Goal: Transaction & Acquisition: Register for event/course

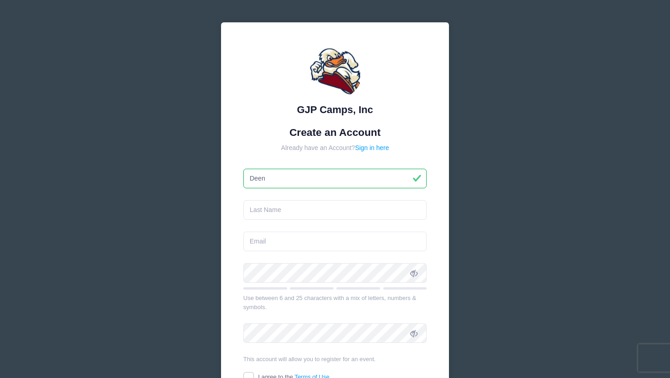
type input "Deen"
type input "[PERSON_NAME]"
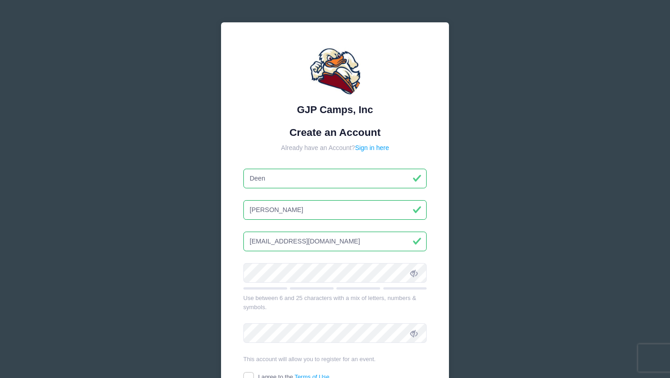
type input "[EMAIL_ADDRESS][DOMAIN_NAME]"
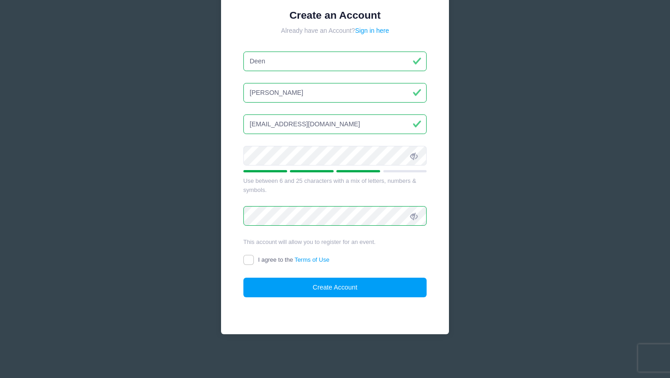
scroll to position [117, 0]
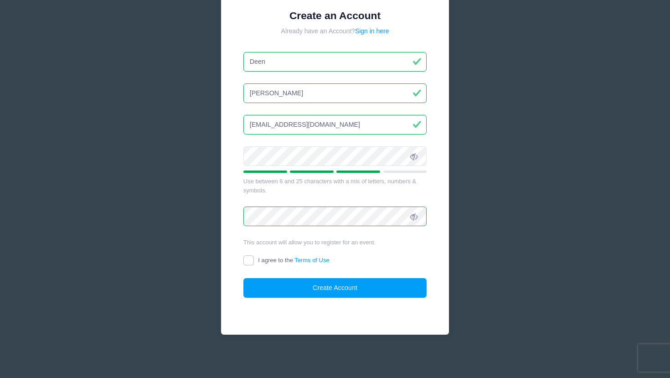
click at [255, 259] on label "I agree to the Terms of Use" at bounding box center [286, 261] width 86 height 10
click at [254, 259] on input "I agree to the Terms of Use" at bounding box center [248, 260] width 10 height 10
checkbox input "true"
click at [282, 294] on button "Create Account" at bounding box center [335, 288] width 184 height 20
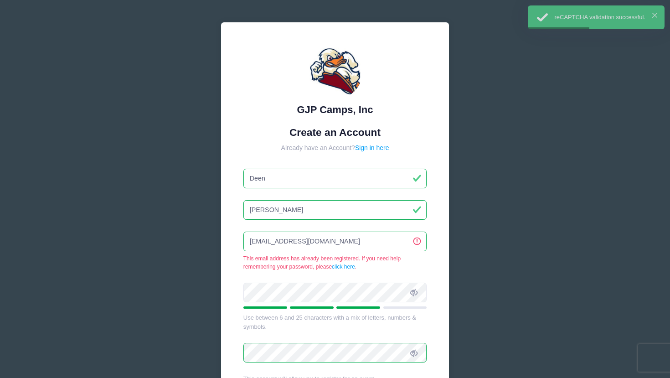
scroll to position [0, 0]
click at [373, 149] on link "Sign in here" at bounding box center [372, 147] width 34 height 7
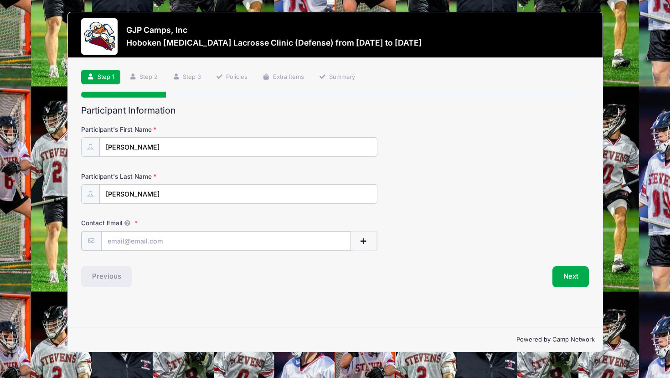
type input "[EMAIL_ADDRESS][DOMAIN_NAME]"
click at [586, 279] on button "Next" at bounding box center [570, 275] width 37 height 21
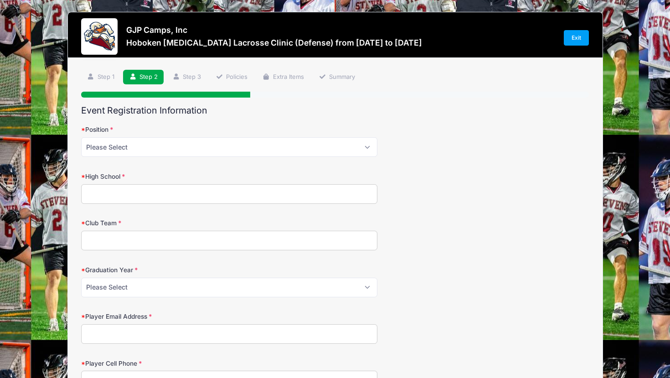
click at [194, 135] on div "Position Please Select Attack Midfield Defensive Midfield Long Stick Midfield D…" at bounding box center [335, 141] width 508 height 32
select select "Defensive Midfield"
click at [156, 186] on input "High School" at bounding box center [229, 194] width 296 height 20
type input "Ridgewood High School"
click at [115, 238] on input "Club Team" at bounding box center [229, 241] width 296 height 20
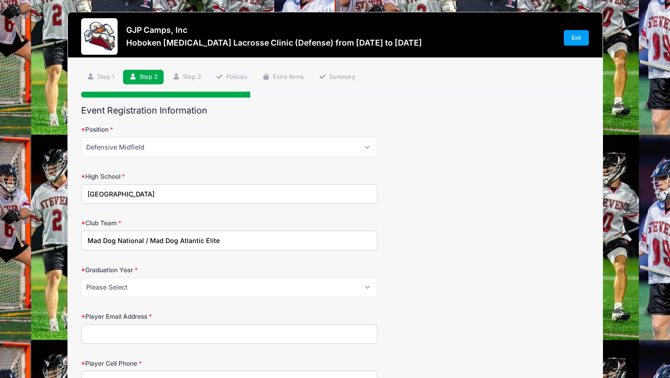
type input "Mad Dog National / Mad Dog Atlantic Elite"
select select "2027"
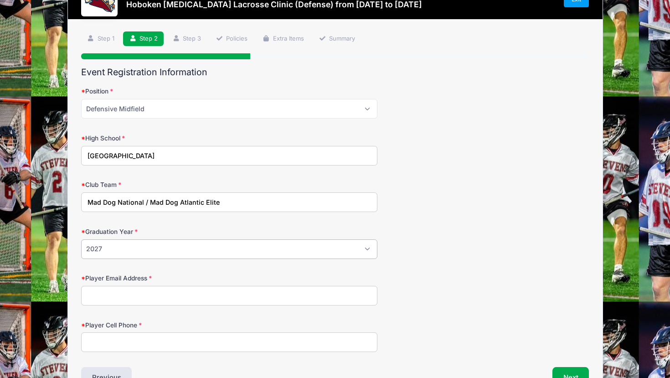
scroll to position [68, 0]
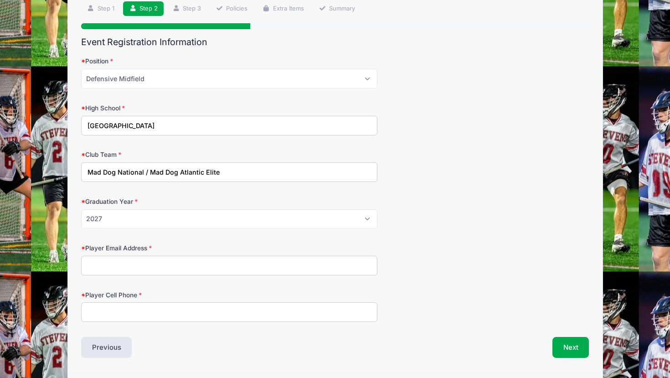
type input "[EMAIL_ADDRESS][DOMAIN_NAME]"
type input "2015667315"
click at [555, 349] on button "Next" at bounding box center [570, 347] width 37 height 21
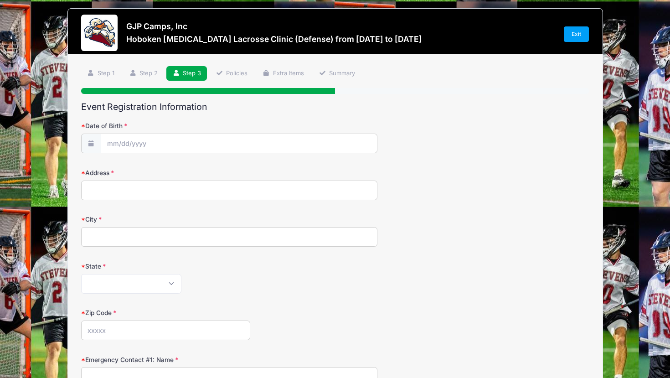
scroll to position [0, 0]
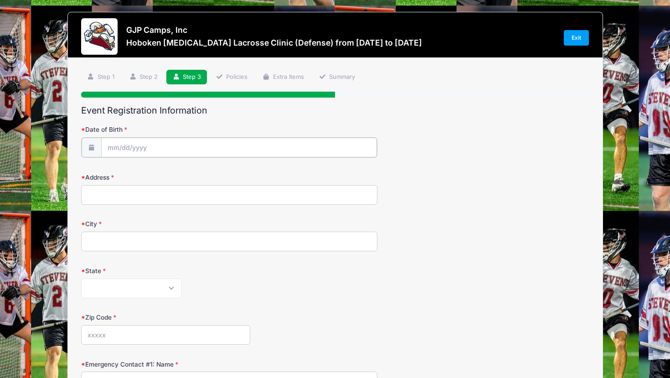
click at [129, 146] on input "Date of Birth" at bounding box center [239, 148] width 276 height 20
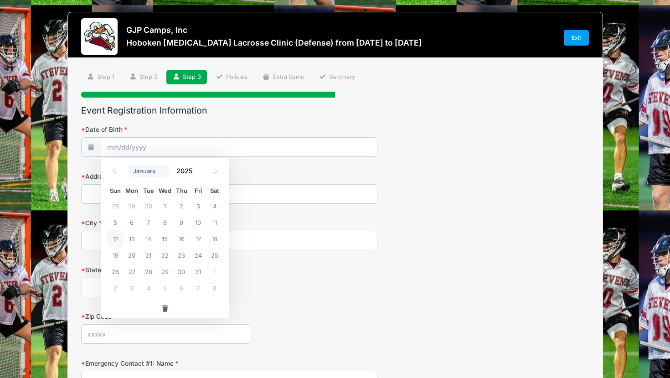
select select "10"
click at [180, 168] on input "2025" at bounding box center [187, 171] width 30 height 14
type input "2008"
click at [147, 254] on span "18" at bounding box center [148, 255] width 16 height 16
type input "11/18/2008"
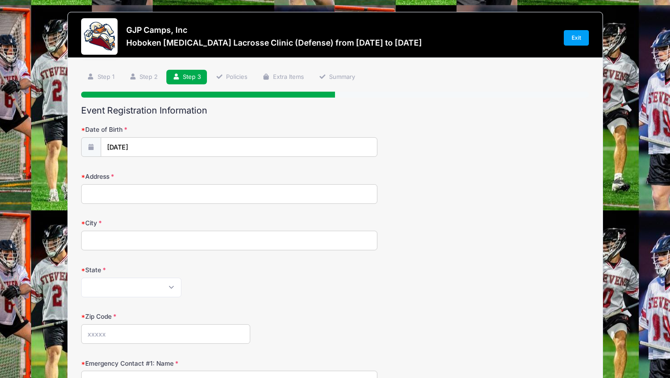
click at [164, 204] on form "Date of Birth 11/18/2008 Address City State Alabama Alaska American Samoa Arizo…" at bounding box center [335, 333] width 508 height 416
click at [164, 198] on input "Address" at bounding box center [229, 194] width 296 height 20
type input "98 Undercliff Court"
click at [128, 234] on input "City" at bounding box center [229, 241] width 296 height 20
type input "Ridgewood"
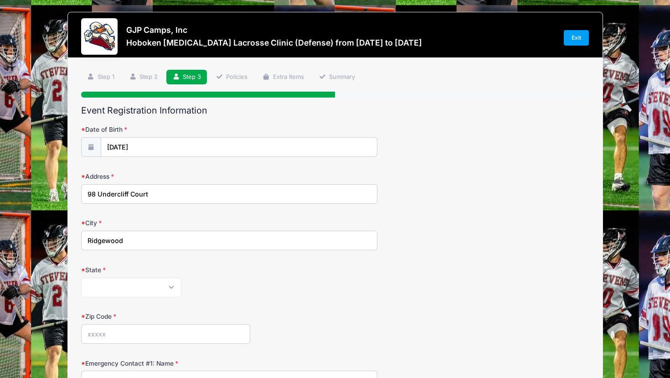
click at [108, 300] on form "Date of Birth 11/18/2008 Address 98 Undercliff Court City Ridgewood State Alaba…" at bounding box center [335, 333] width 508 height 416
select select "NJ"
click at [142, 336] on input "Zip Code" at bounding box center [166, 334] width 170 height 20
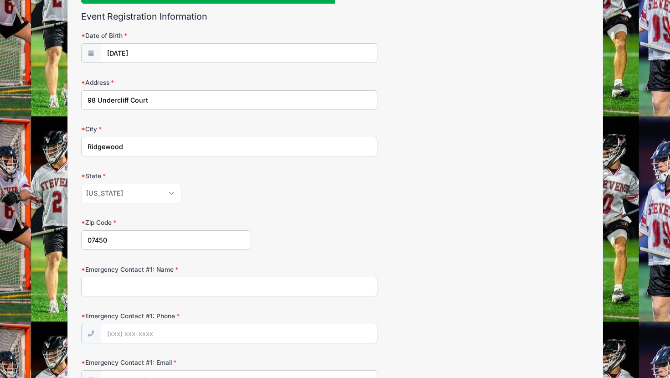
scroll to position [105, 0]
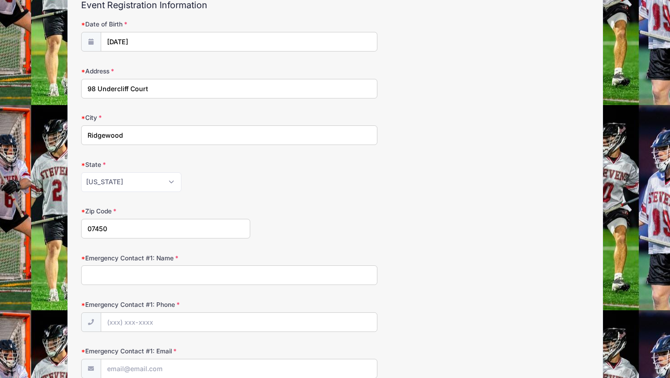
type input "07450"
click at [157, 277] on input "Emergency Contact #1: Name" at bounding box center [229, 275] width 296 height 20
type input "Asit Shah"
click at [159, 302] on label "Emergency Contact #1: Phone" at bounding box center [166, 304] width 170 height 9
click at [159, 312] on input "Emergency Contact #1: Phone" at bounding box center [239, 322] width 277 height 20
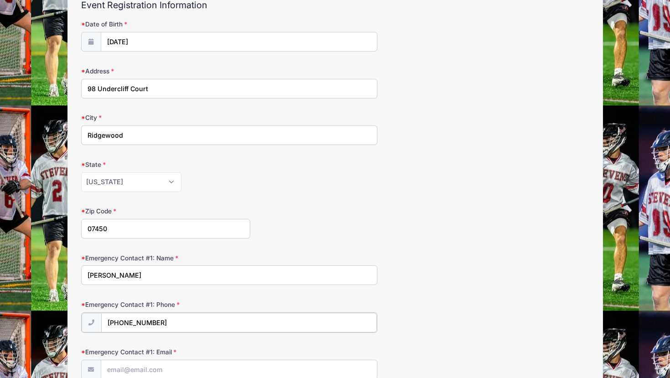
scroll to position [175, 0]
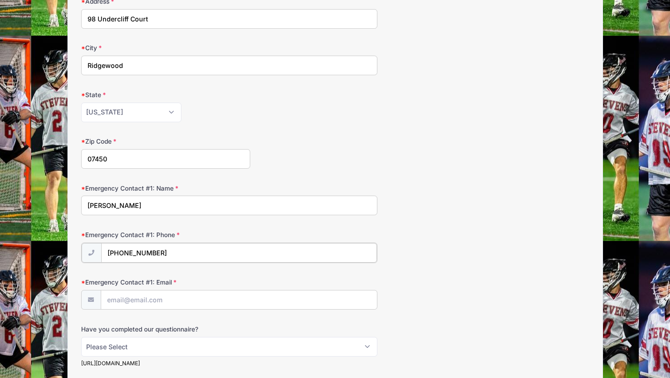
type input "(646) 831-3494"
click at [159, 304] on input "Emergency Contact #1: Email" at bounding box center [239, 299] width 276 height 20
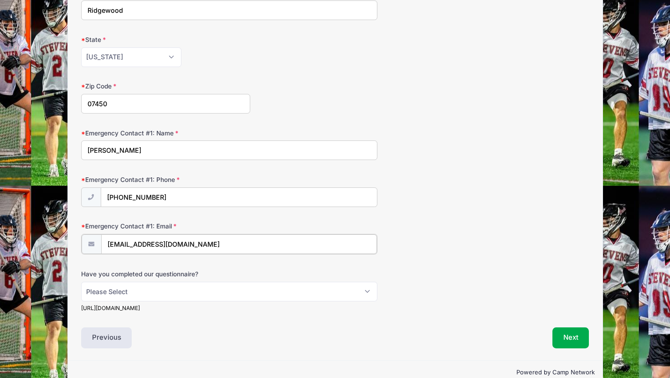
scroll to position [232, 0]
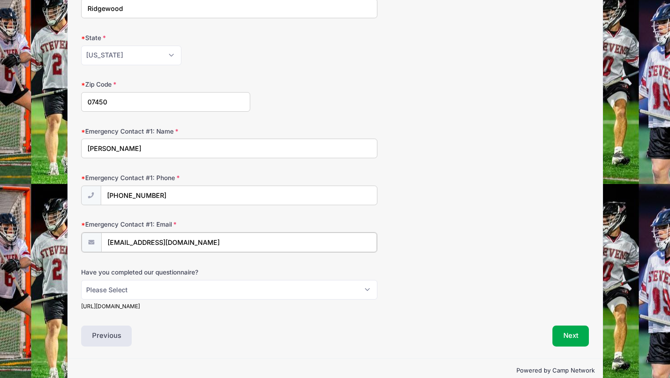
type input "asitshahmd@yahoo.com"
select select "No"
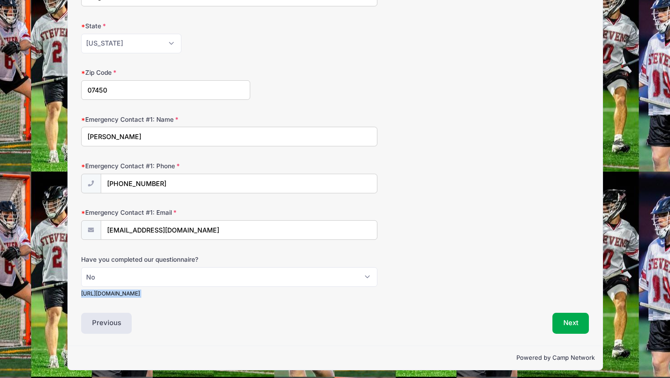
drag, startPoint x: 255, startPoint y: 296, endPoint x: 75, endPoint y: 289, distance: 179.7
click at [75, 289] on div "Step 3 /7 Step 1 Step 2 Step 3 Policies Extra Items Summary Participant Informa…" at bounding box center [335, 79] width 534 height 531
copy div "https://stevensducks.com/sb_output.aspx?frform=7&path=mlax"
click at [569, 318] on button "Next" at bounding box center [570, 323] width 37 height 21
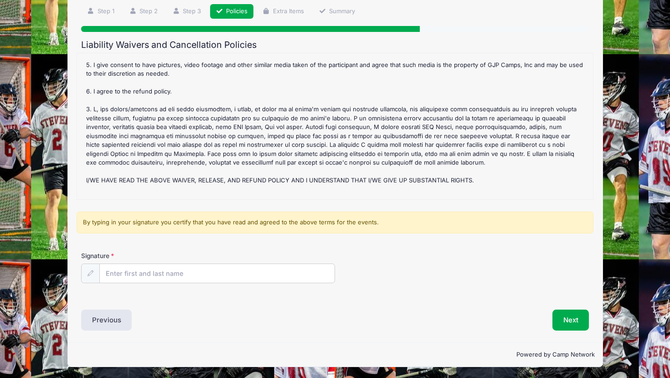
scroll to position [65, 0]
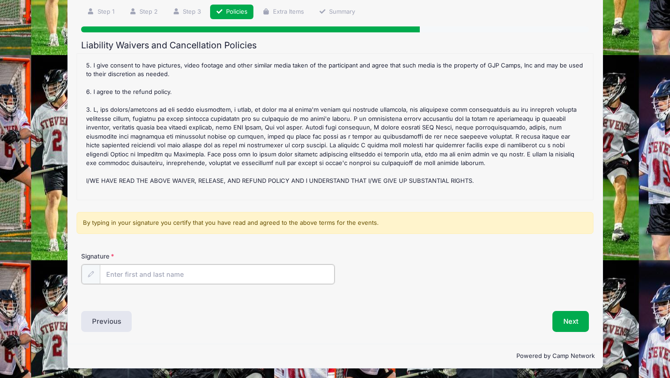
click at [199, 275] on input "Signature" at bounding box center [217, 274] width 235 height 20
type input "Deven Shah"
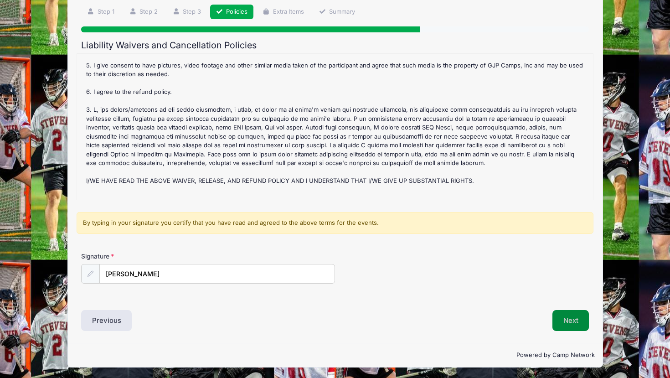
click at [576, 319] on button "Next" at bounding box center [570, 320] width 37 height 21
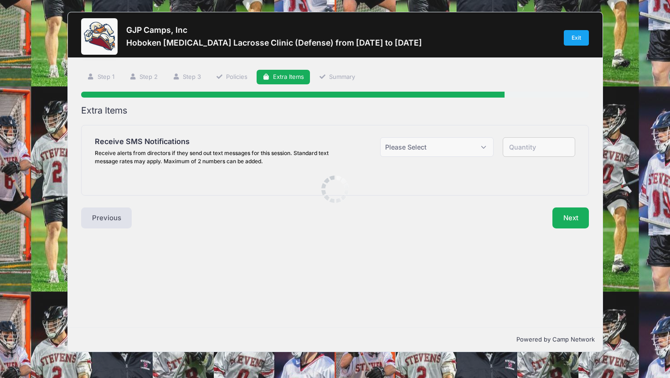
scroll to position [0, 0]
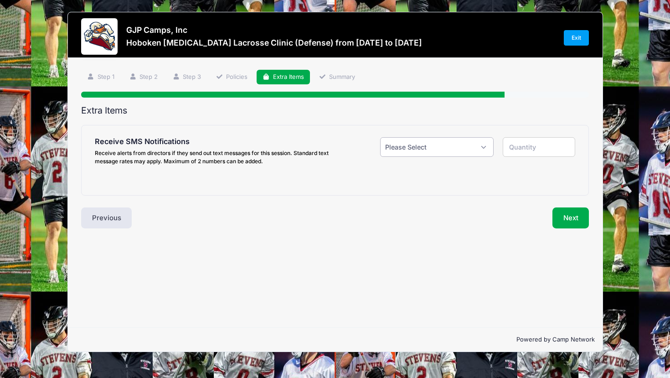
select select "0"
type input "0"
click at [548, 215] on div "Next" at bounding box center [464, 217] width 258 height 21
select select "1"
type input "1"
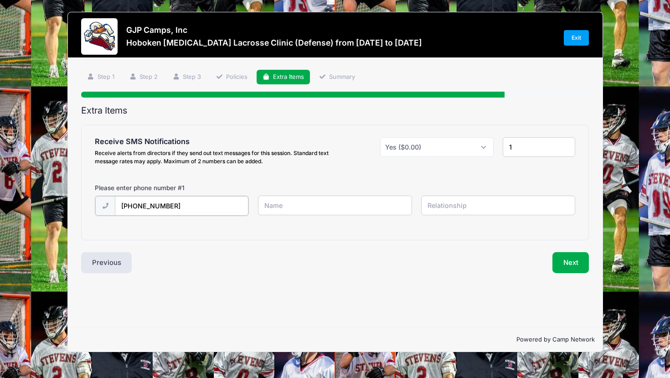
type input "(201) 566-7315"
click at [304, 216] on div "(201) 566-7315" at bounding box center [334, 210] width 489 height 31
type input "Deven"
click at [454, 207] on input "text" at bounding box center [498, 205] width 154 height 20
type input "Player"
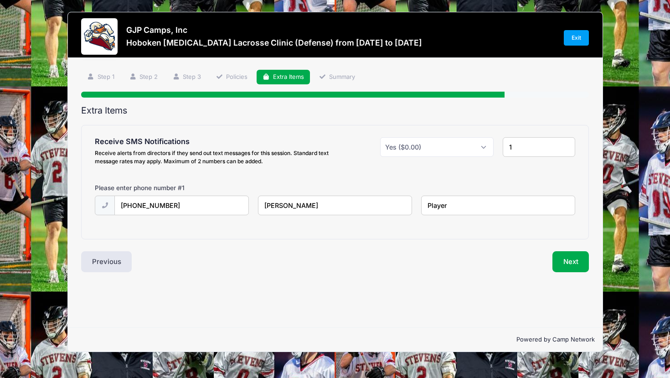
click at [575, 249] on div "Extra Items Receive SMS Notifications Receive alerts from directors if they sen…" at bounding box center [335, 188] width 508 height 167
click at [570, 259] on button "Next" at bounding box center [570, 261] width 37 height 21
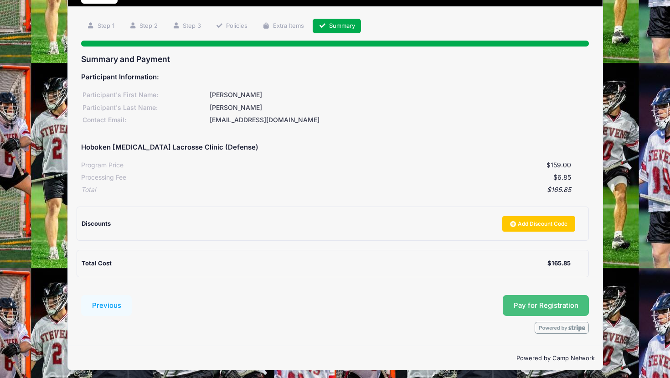
scroll to position [51, 0]
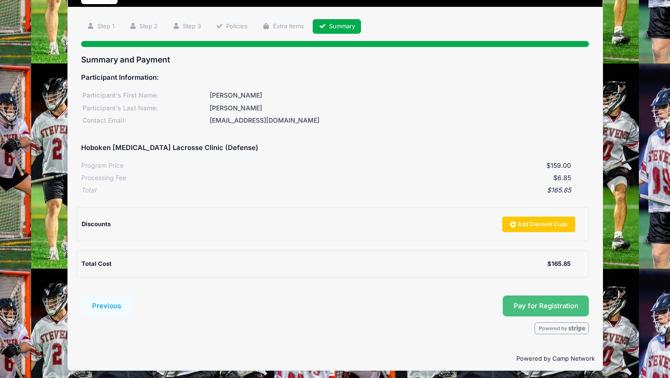
click at [563, 311] on button "Pay for Registration" at bounding box center [546, 305] width 87 height 21
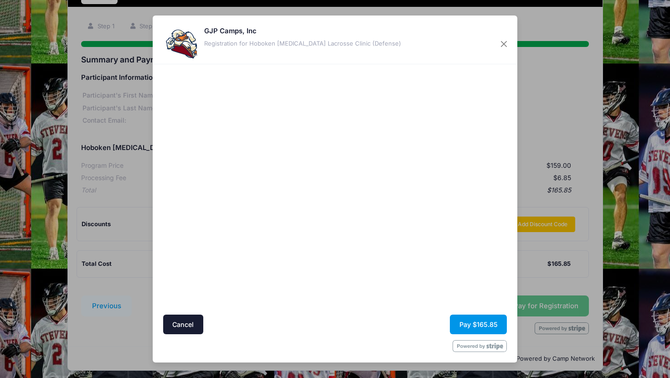
click at [474, 325] on button "Pay $165.85" at bounding box center [478, 324] width 57 height 20
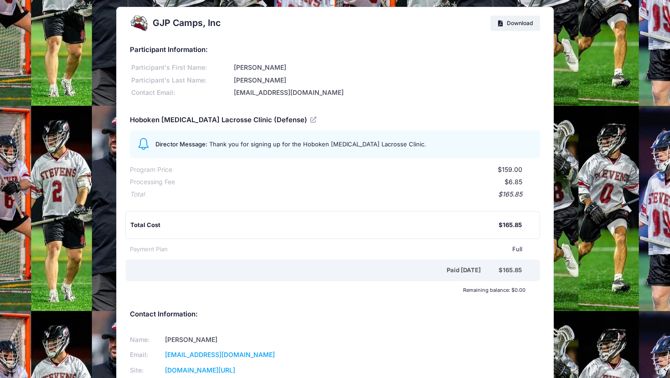
scroll to position [5, 0]
click at [391, 54] on div "Participant Information: Participant's First Name: Deven Participant's Last Nam…" at bounding box center [335, 68] width 410 height 58
click at [151, 0] on div "GJP Camps, Inc Download Participant Information: Participant's First Name: Deve…" at bounding box center [335, 208] width 670 height 426
